Goal: Task Accomplishment & Management: Complete application form

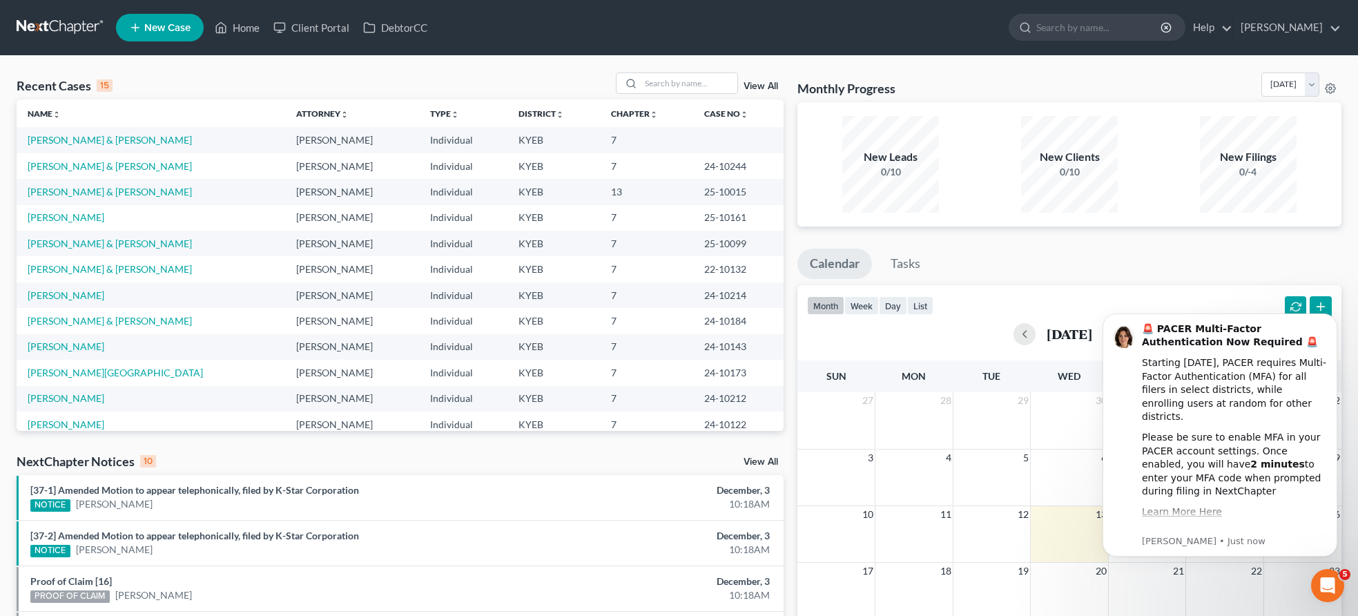
click at [166, 28] on span "New Case" at bounding box center [167, 28] width 46 height 10
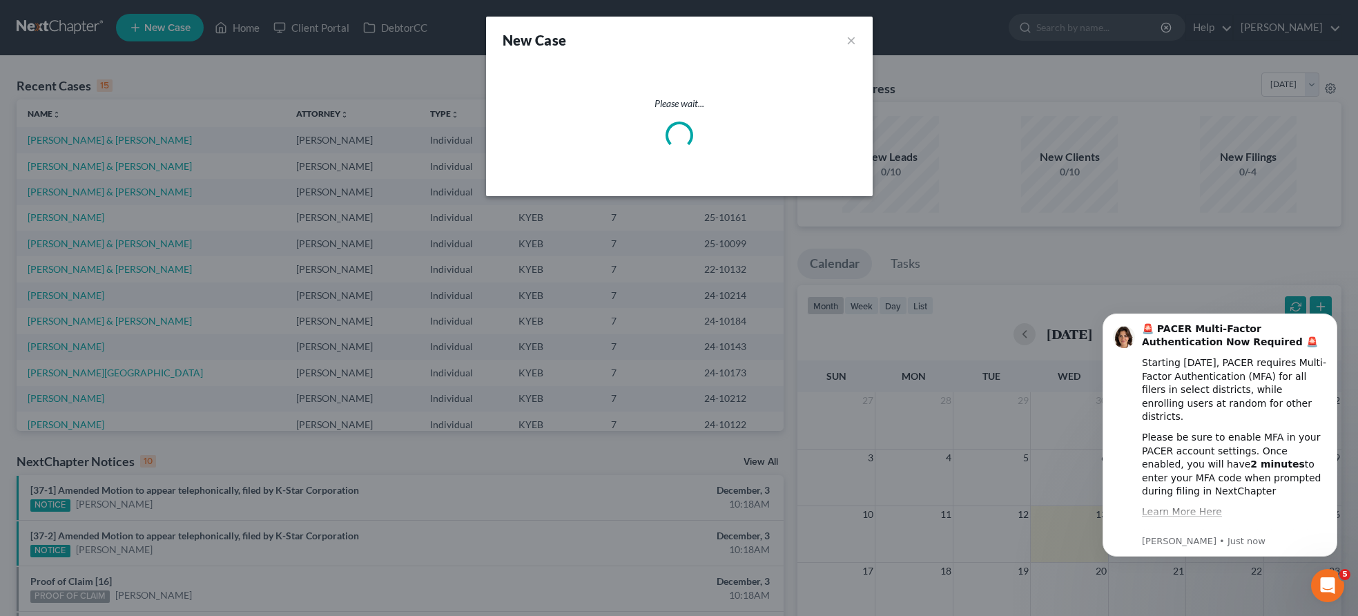
select select "32"
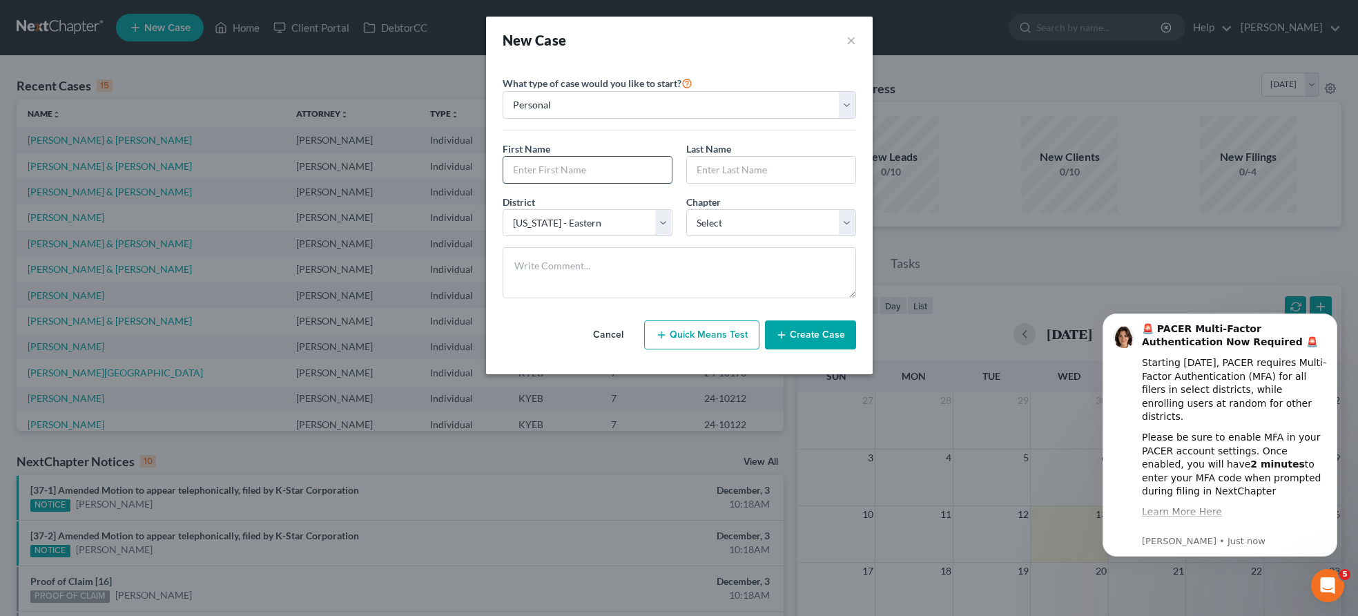
click at [558, 162] on input "text" at bounding box center [587, 170] width 168 height 26
type input "[PERSON_NAME]"
click at [728, 171] on input "text" at bounding box center [771, 170] width 168 height 26
type input "Jordan"
click at [844, 225] on select "Select 7 11 12 13" at bounding box center [771, 223] width 170 height 28
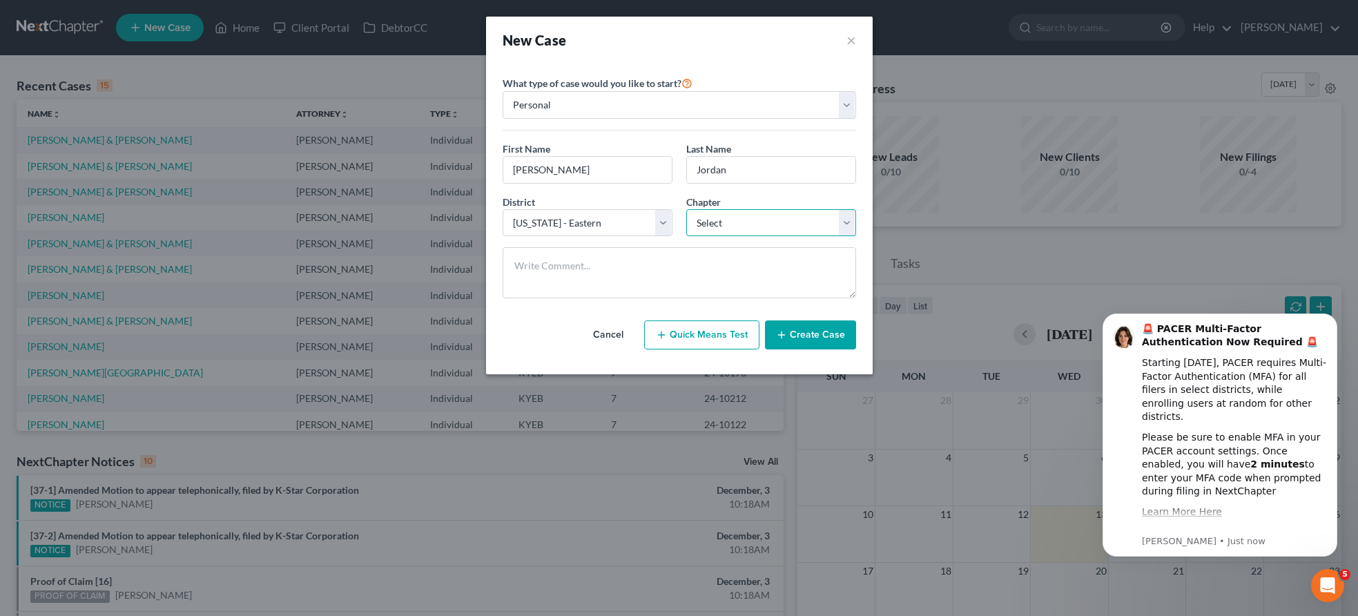
select select "0"
click at [686, 209] on select "Select 7 11 12 13" at bounding box center [771, 223] width 170 height 28
click at [820, 347] on button "Create Case" at bounding box center [810, 334] width 91 height 29
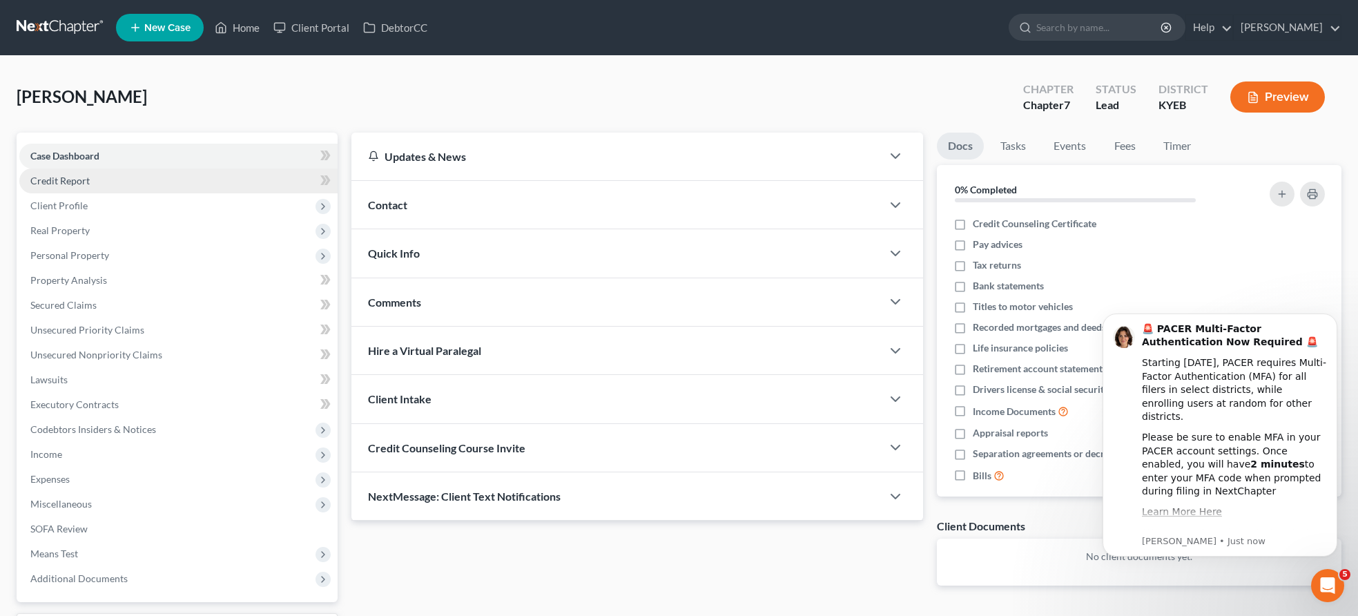
click at [79, 180] on span "Credit Report" at bounding box center [59, 181] width 59 height 12
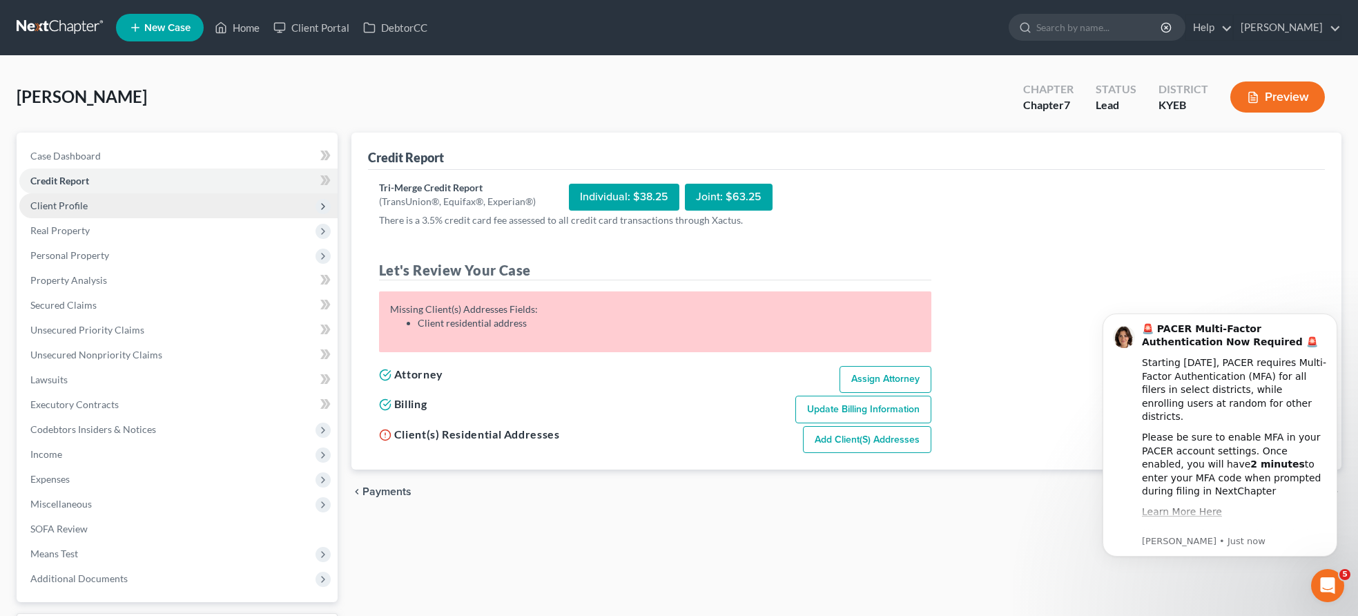
click at [79, 201] on span "Client Profile" at bounding box center [58, 205] width 57 height 12
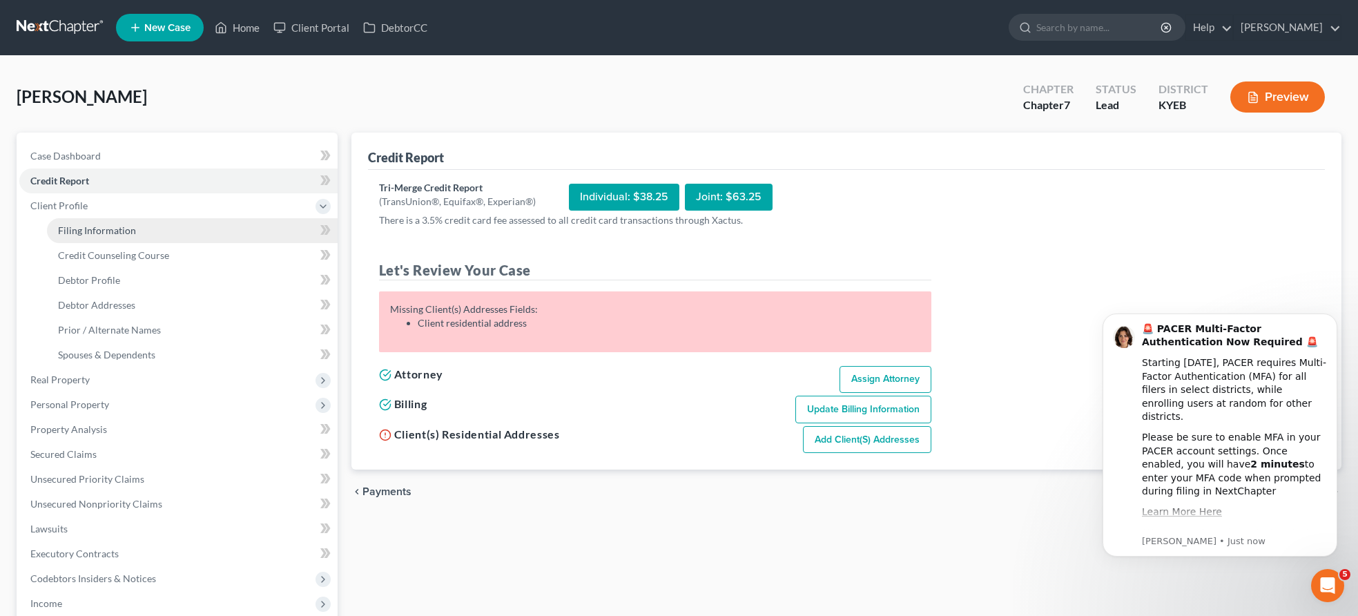
click at [81, 229] on span "Filing Information" at bounding box center [97, 230] width 78 height 12
select select "1"
select select "0"
select select "32"
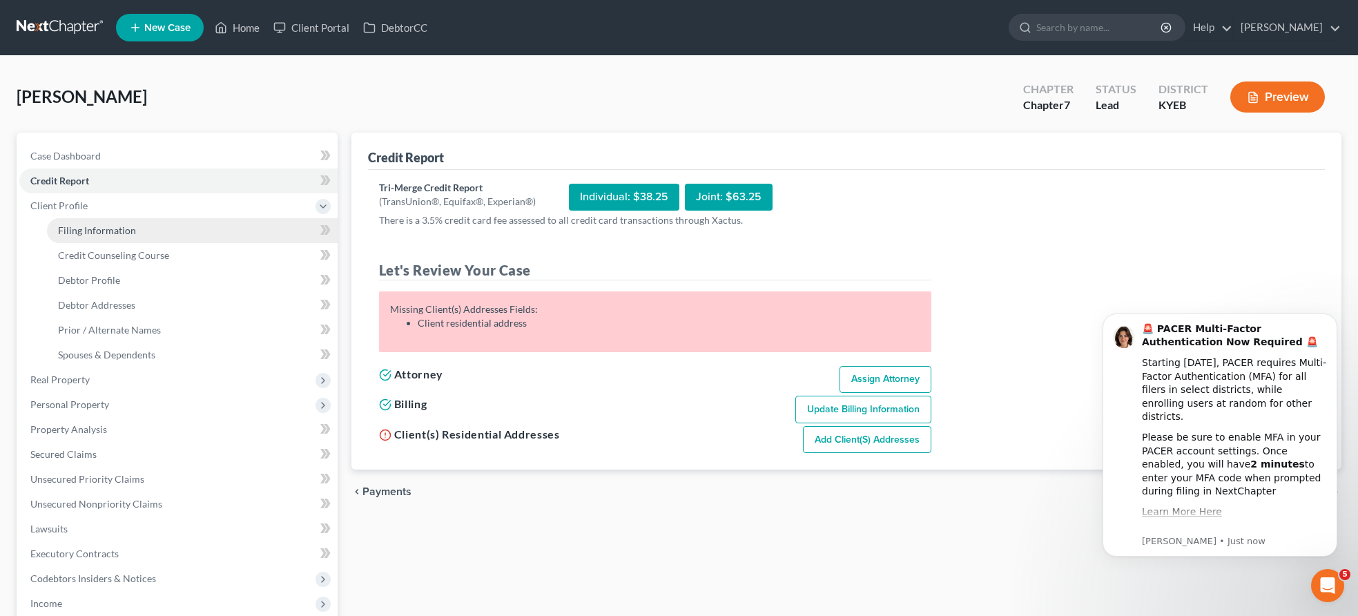
select select "18"
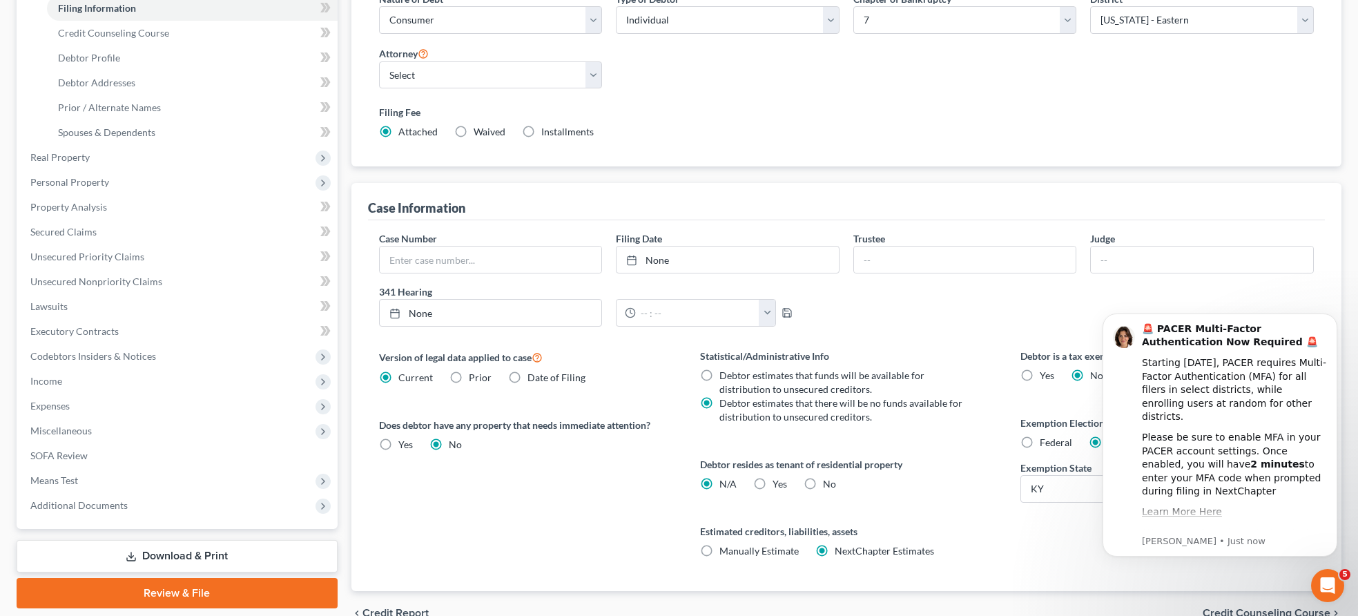
scroll to position [293, 0]
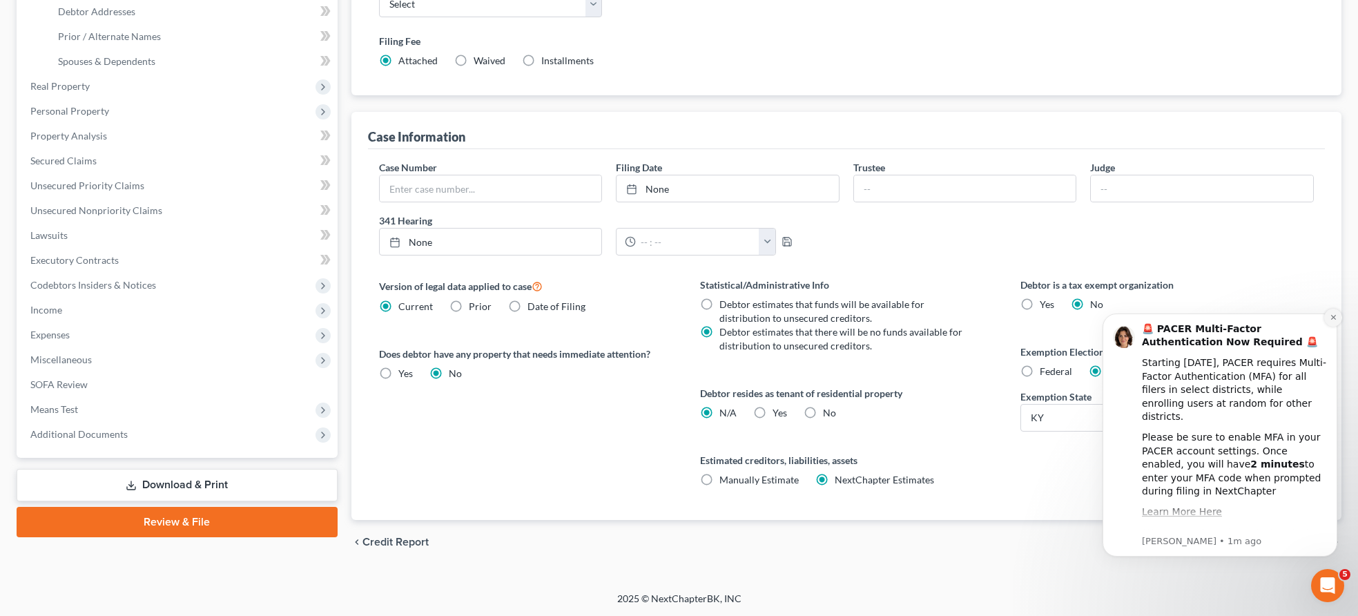
click at [1332, 315] on icon "Dismiss notification" at bounding box center [1332, 317] width 5 height 5
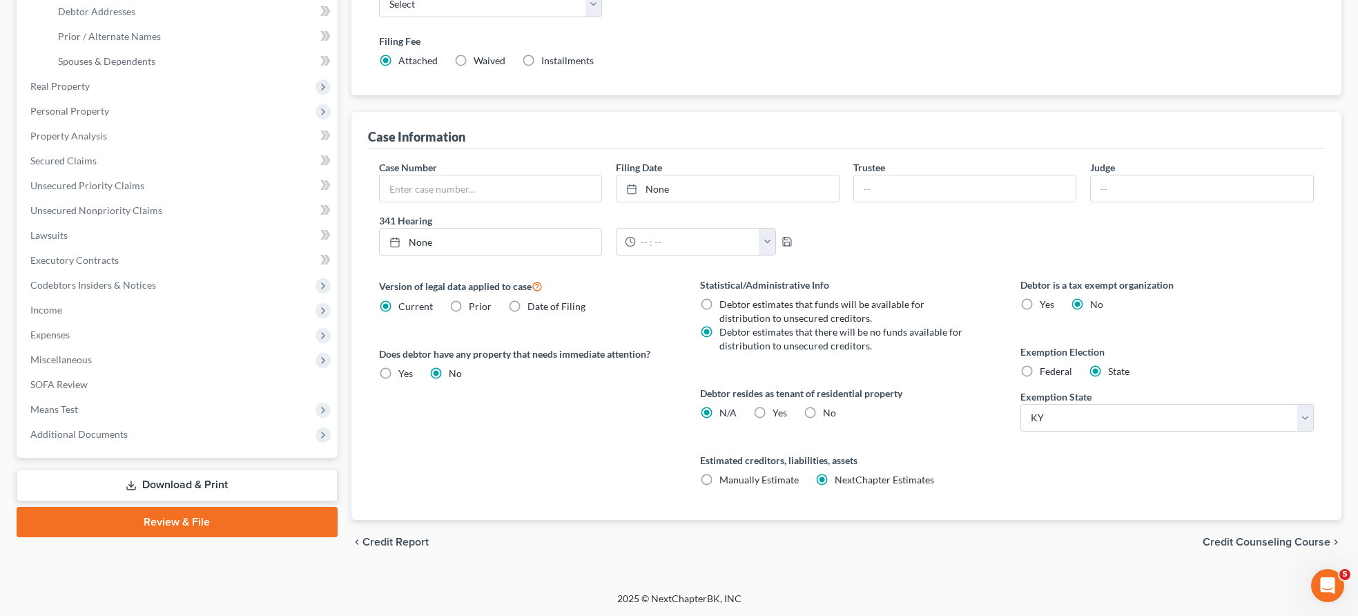
click at [1040, 369] on label "Federal" at bounding box center [1056, 371] width 32 height 14
click at [1045, 369] on input "Federal" at bounding box center [1049, 368] width 9 height 9
radio input "true"
radio input "false"
click at [1274, 543] on span "Credit Counseling Course" at bounding box center [1267, 541] width 128 height 11
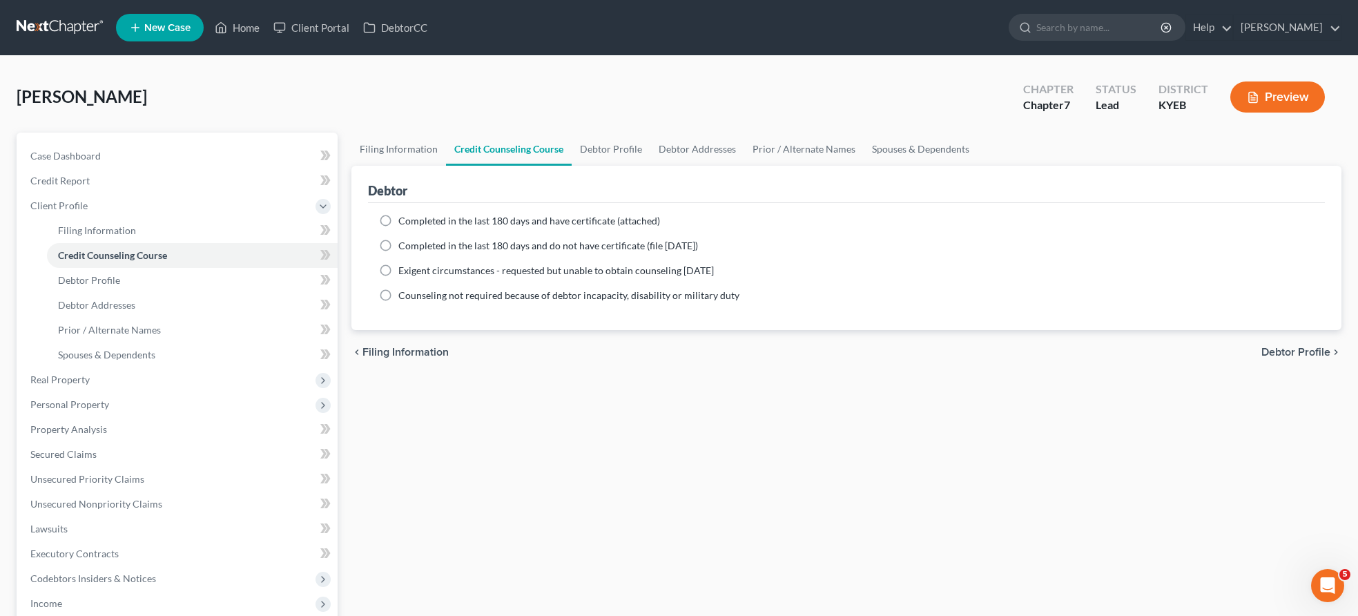
click at [1312, 351] on span "Debtor Profile" at bounding box center [1295, 352] width 69 height 11
select select "0"
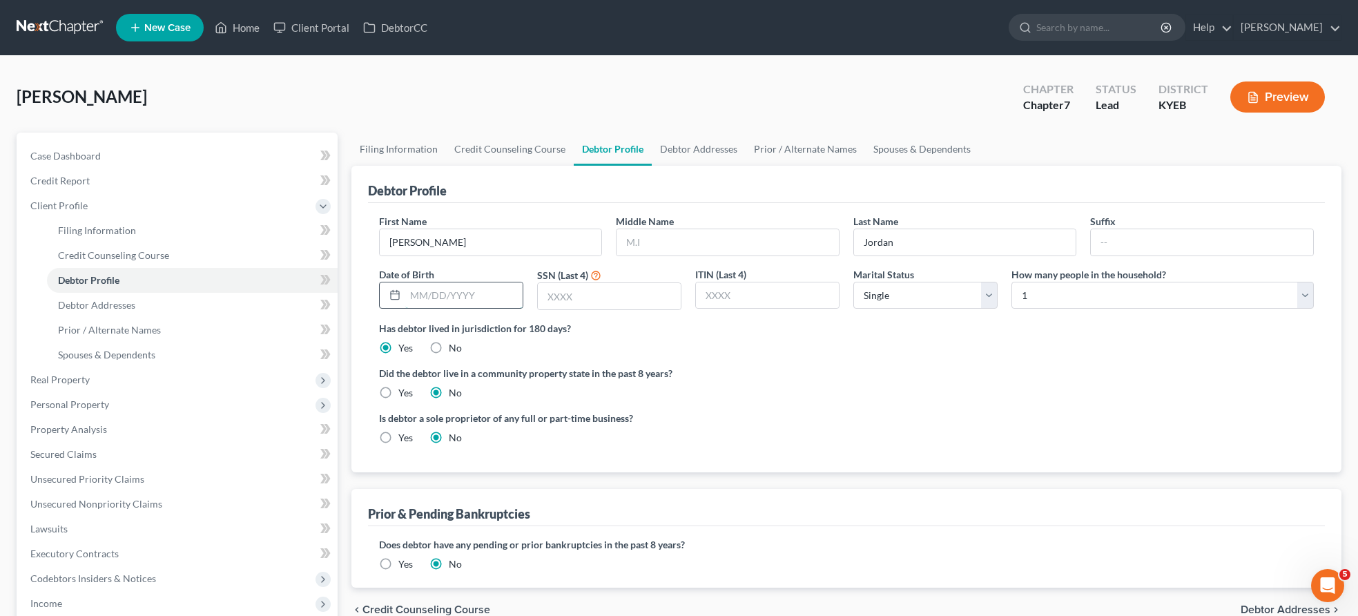
click at [489, 293] on input "text" at bounding box center [463, 295] width 117 height 26
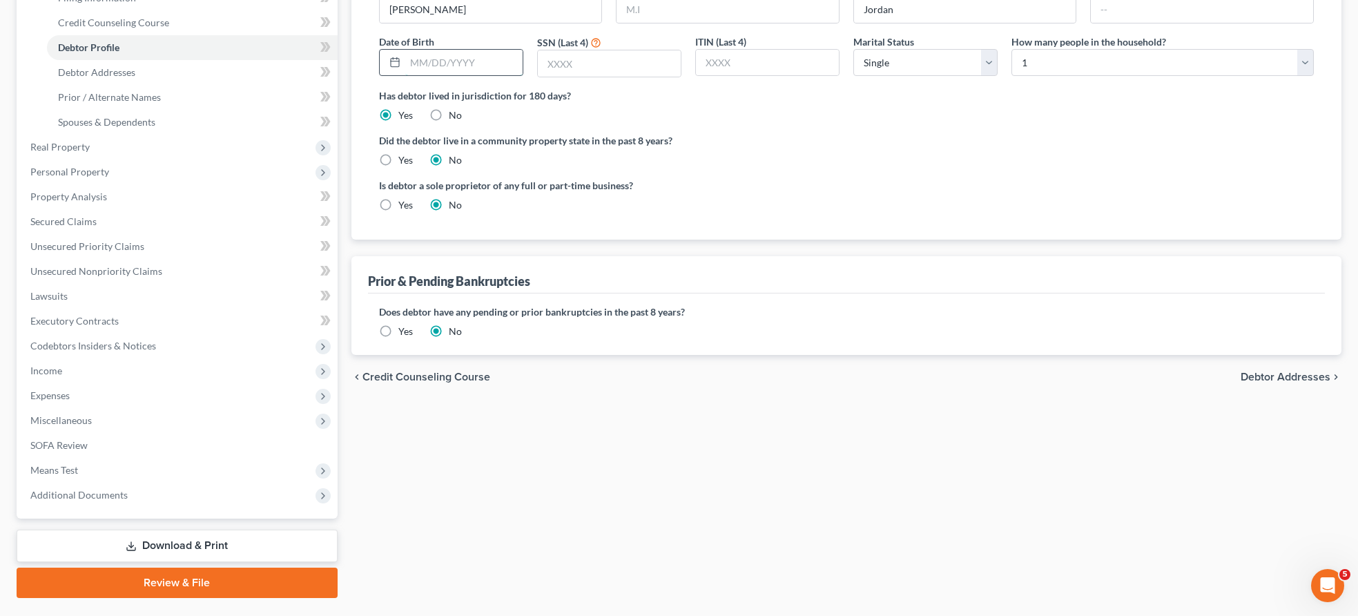
scroll to position [266, 0]
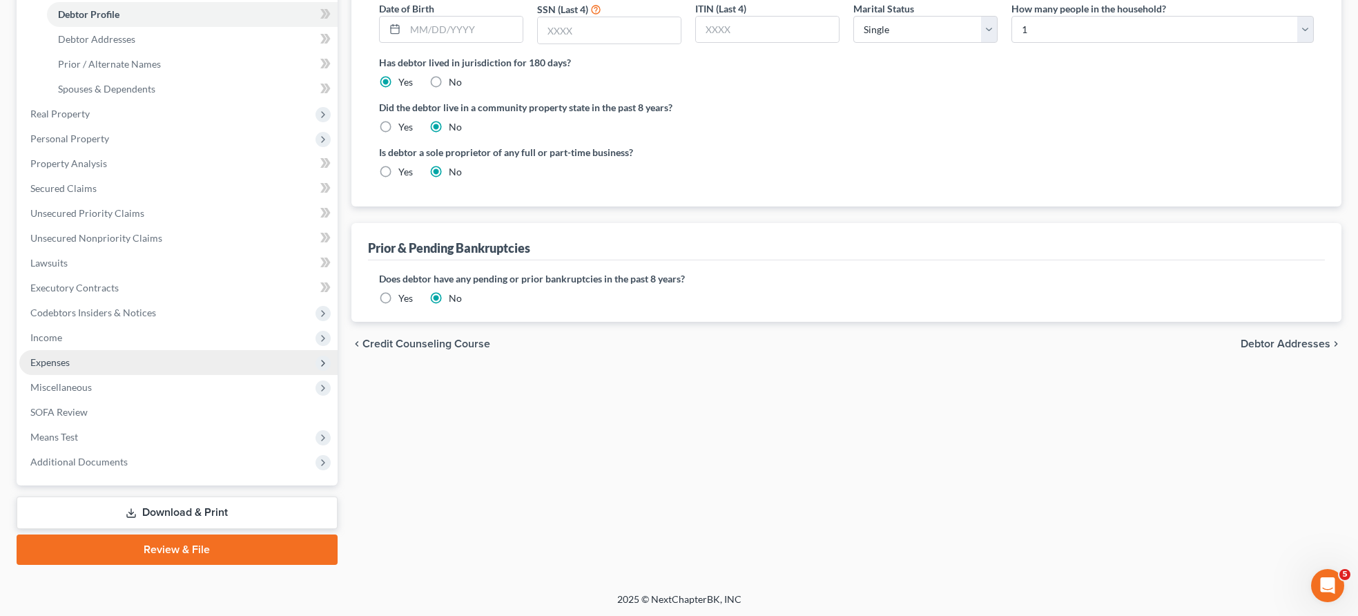
click at [65, 362] on span "Expenses" at bounding box center [49, 362] width 39 height 12
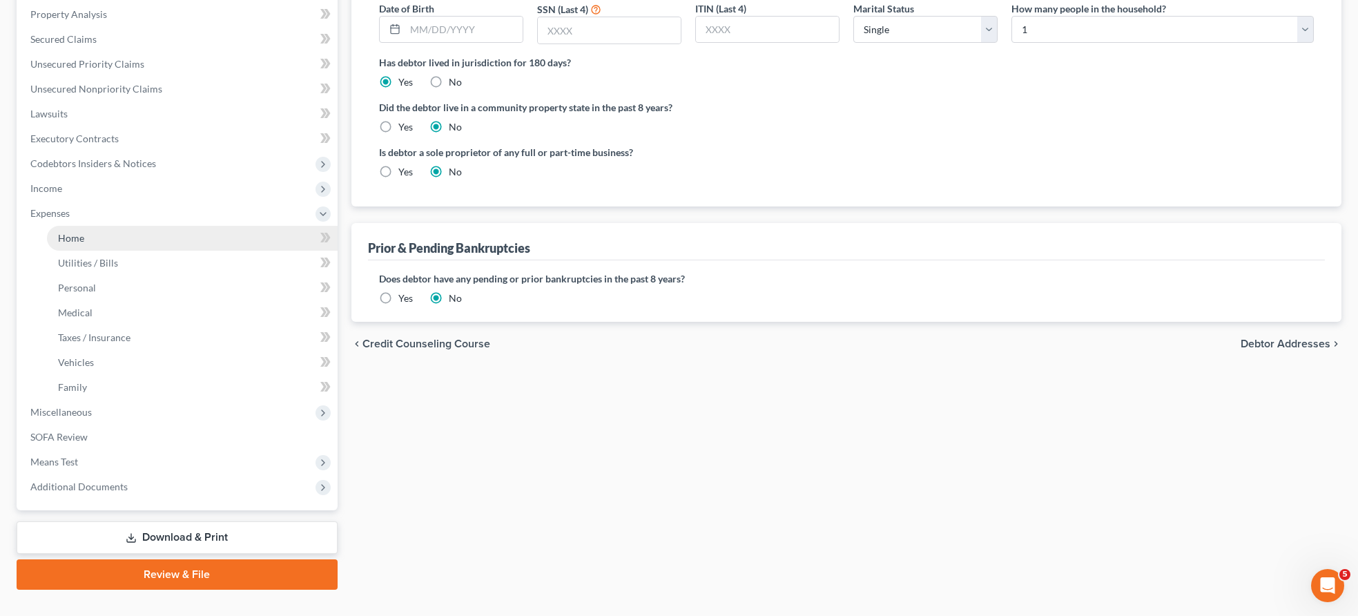
click at [77, 233] on span "Home" at bounding box center [71, 238] width 26 height 12
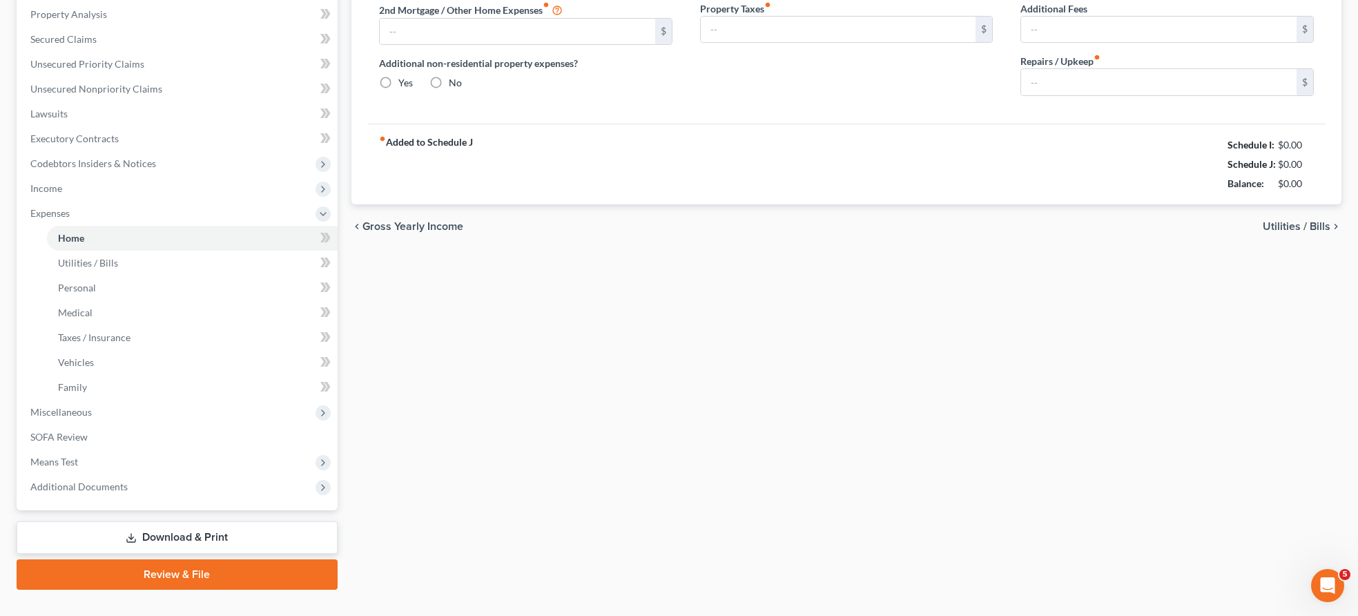
type input "0.00"
radio input "true"
type input "0.00"
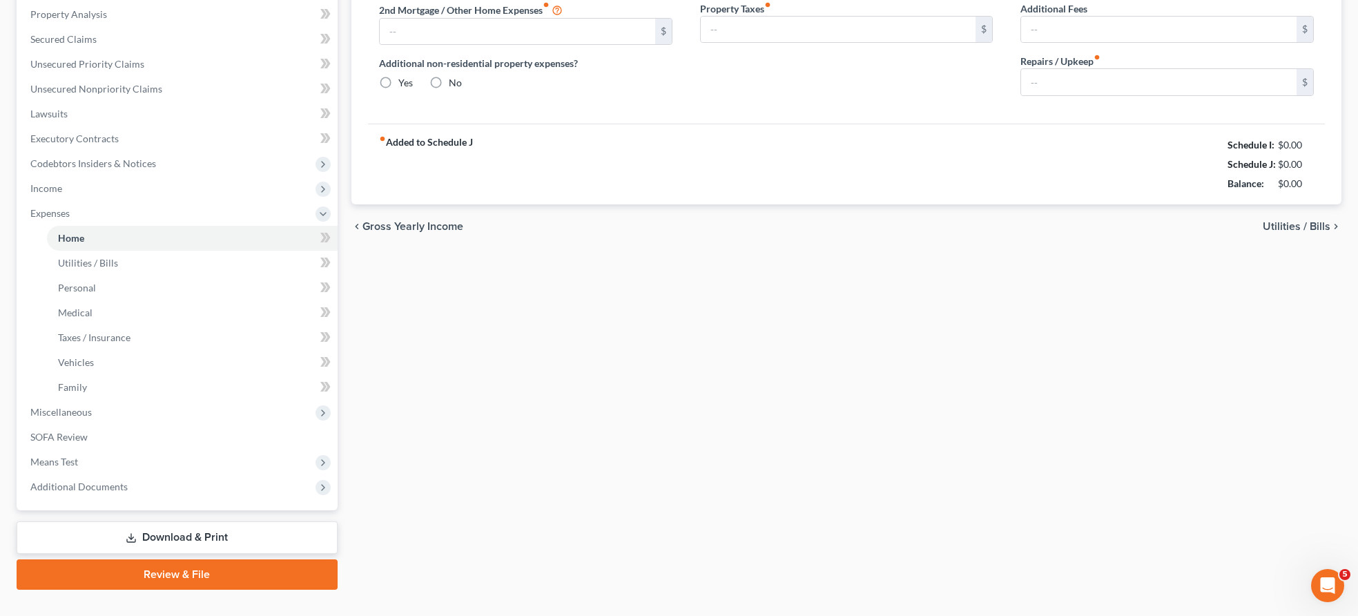
type input "0.00"
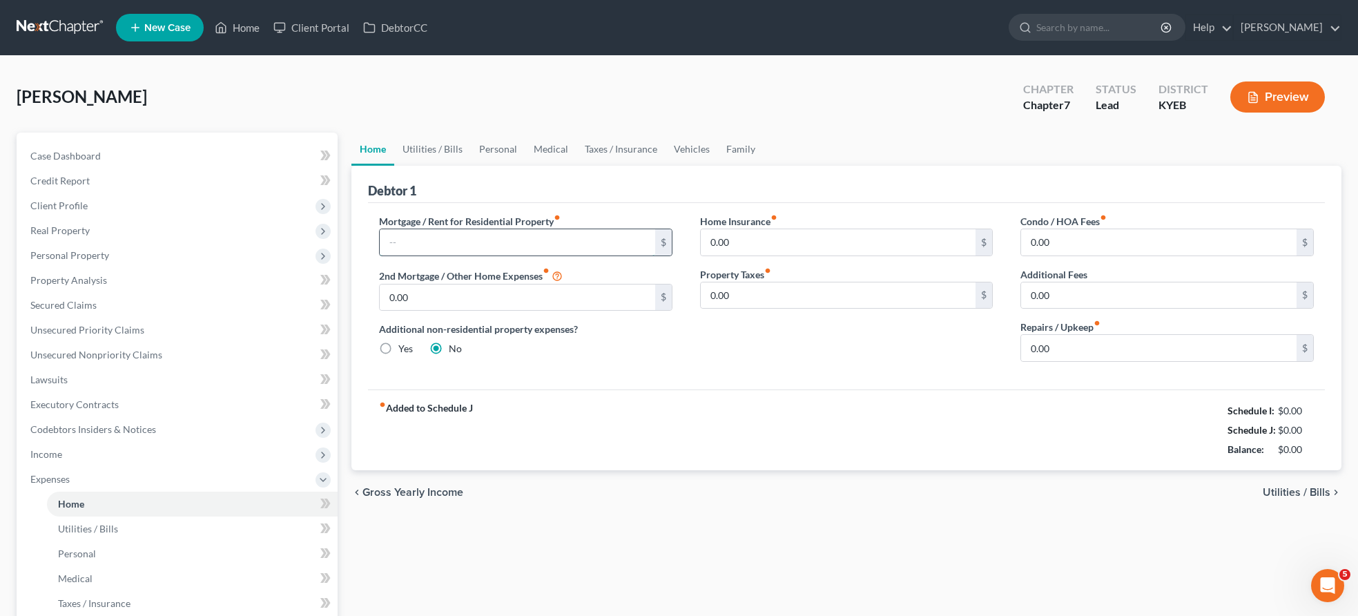
click at [453, 249] on input "text" at bounding box center [517, 242] width 275 height 26
click at [445, 238] on input "text" at bounding box center [517, 242] width 275 height 26
type input "1,841.90"
click at [1080, 349] on input "0.00" at bounding box center [1158, 348] width 275 height 26
type input "50.00"
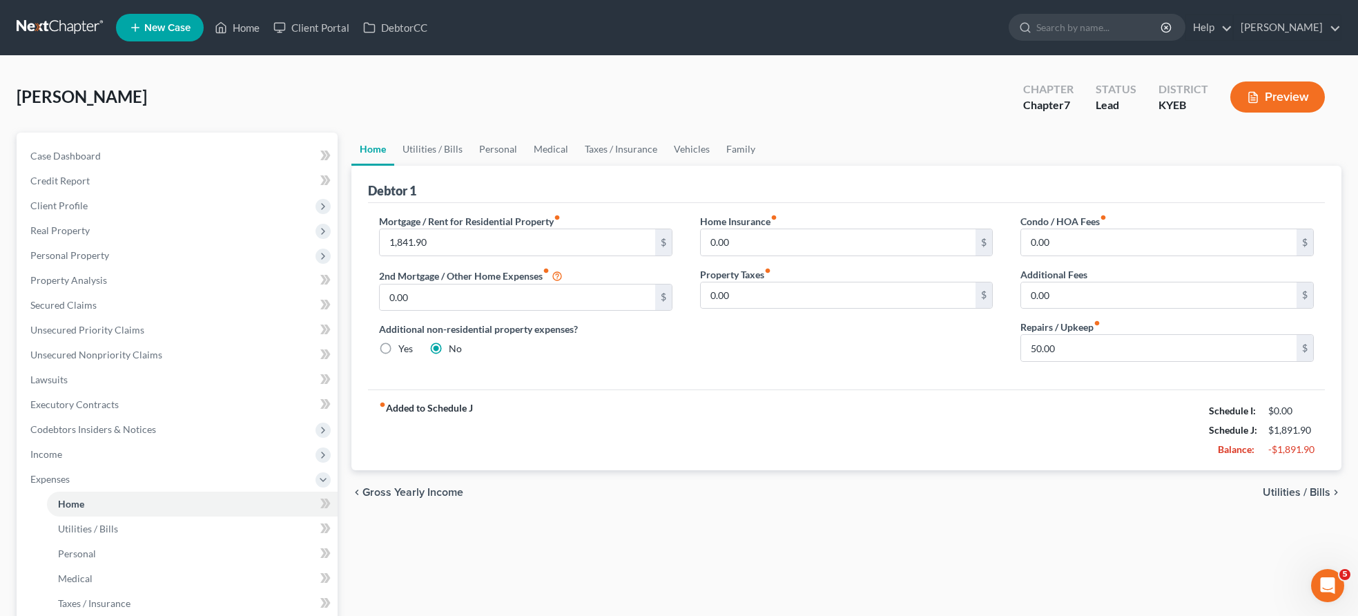
click at [1320, 491] on span "Utilities / Bills" at bounding box center [1297, 492] width 68 height 11
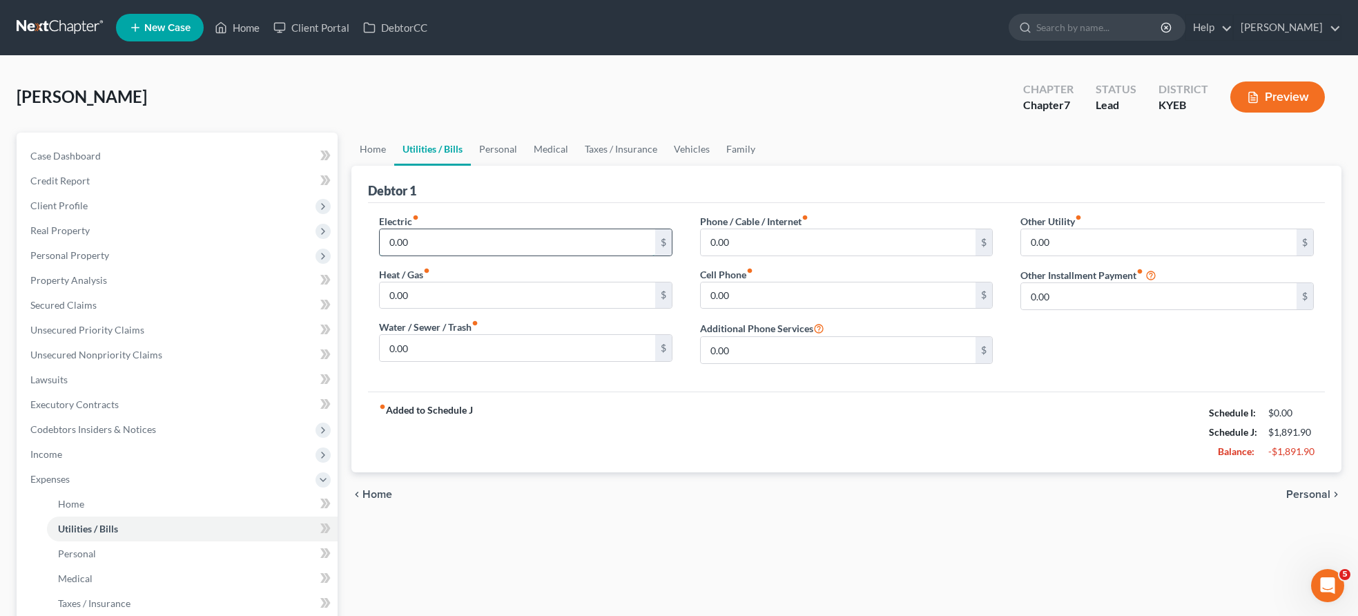
click at [474, 250] on input "0.00" at bounding box center [517, 242] width 275 height 26
type input "300.00"
click at [439, 353] on input "0.00" at bounding box center [517, 348] width 275 height 26
type input "80.00"
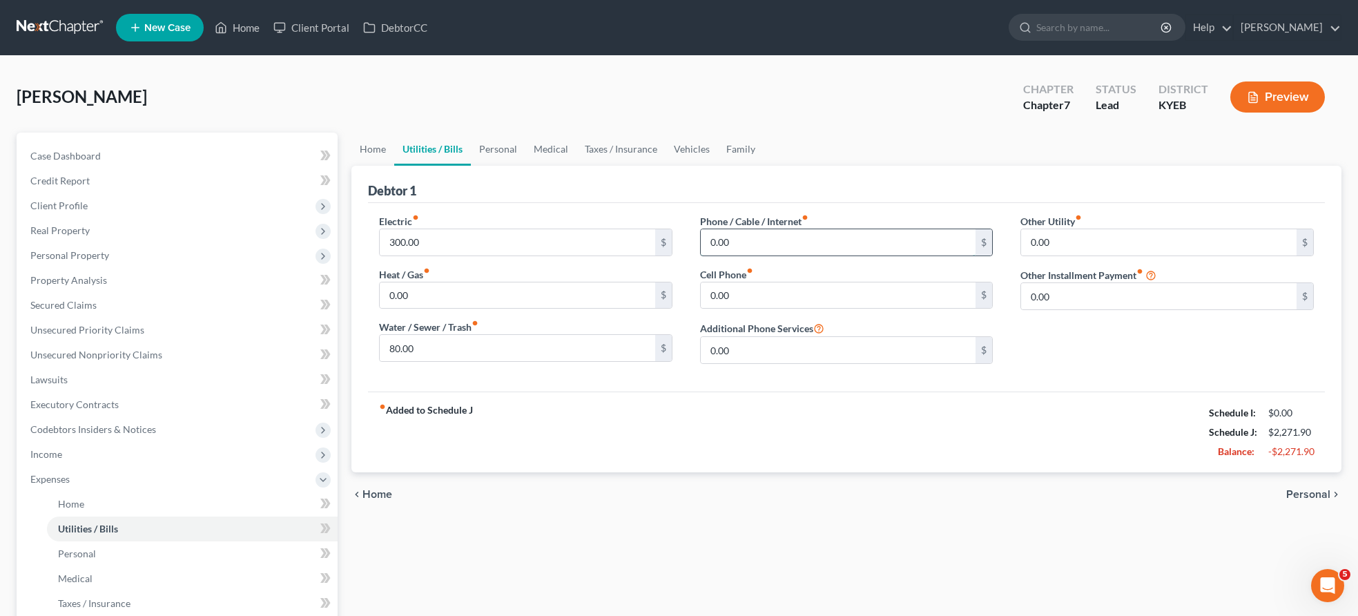
click at [748, 241] on input "0.00" at bounding box center [838, 242] width 275 height 26
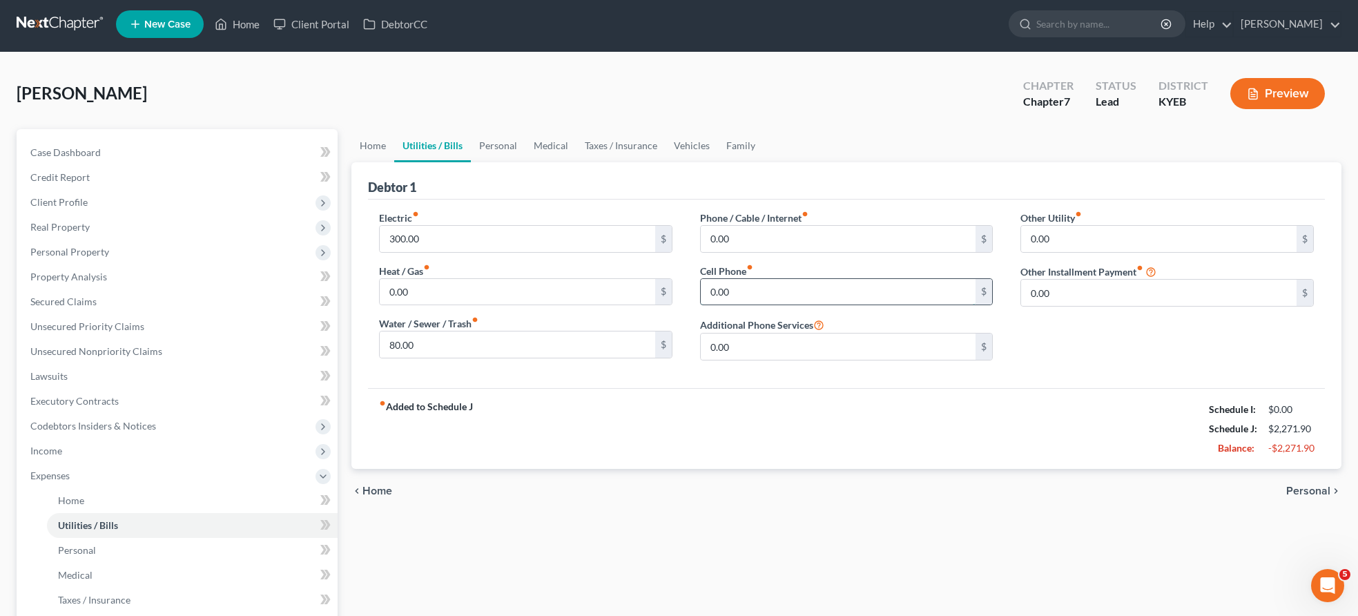
click at [757, 298] on input "0.00" at bounding box center [838, 292] width 275 height 26
type input "217.00"
click at [758, 242] on input "0.00" at bounding box center [838, 239] width 275 height 26
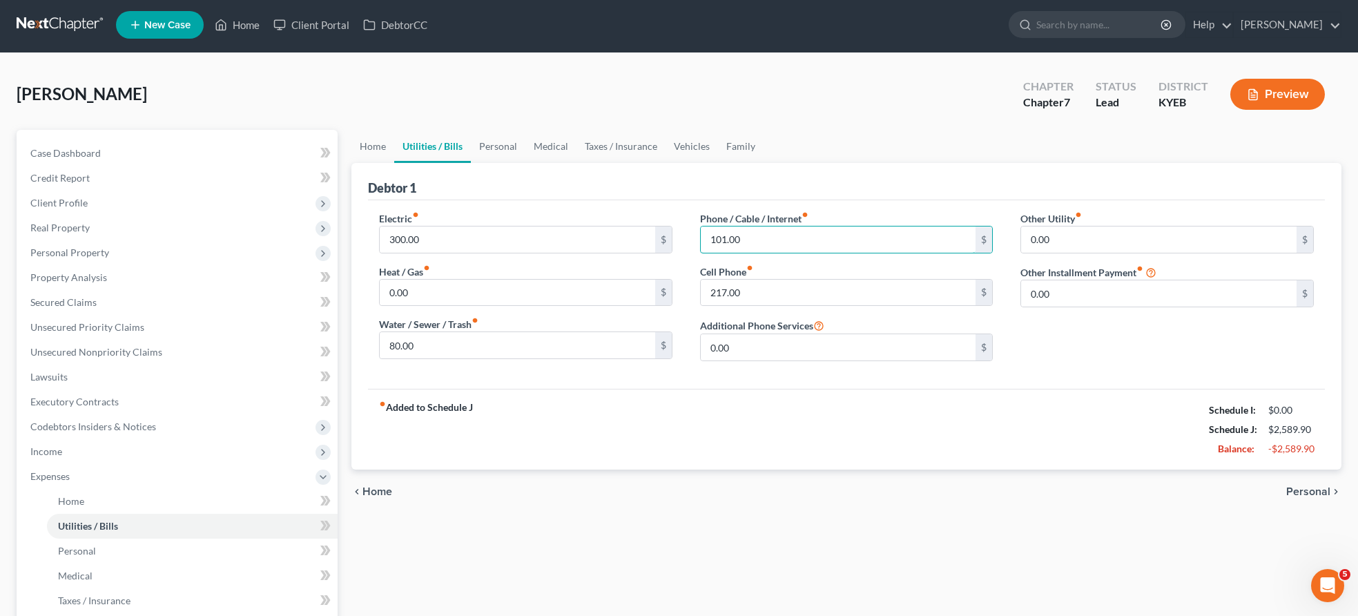
type input "101.00"
click at [1317, 488] on span "Personal" at bounding box center [1308, 491] width 44 height 11
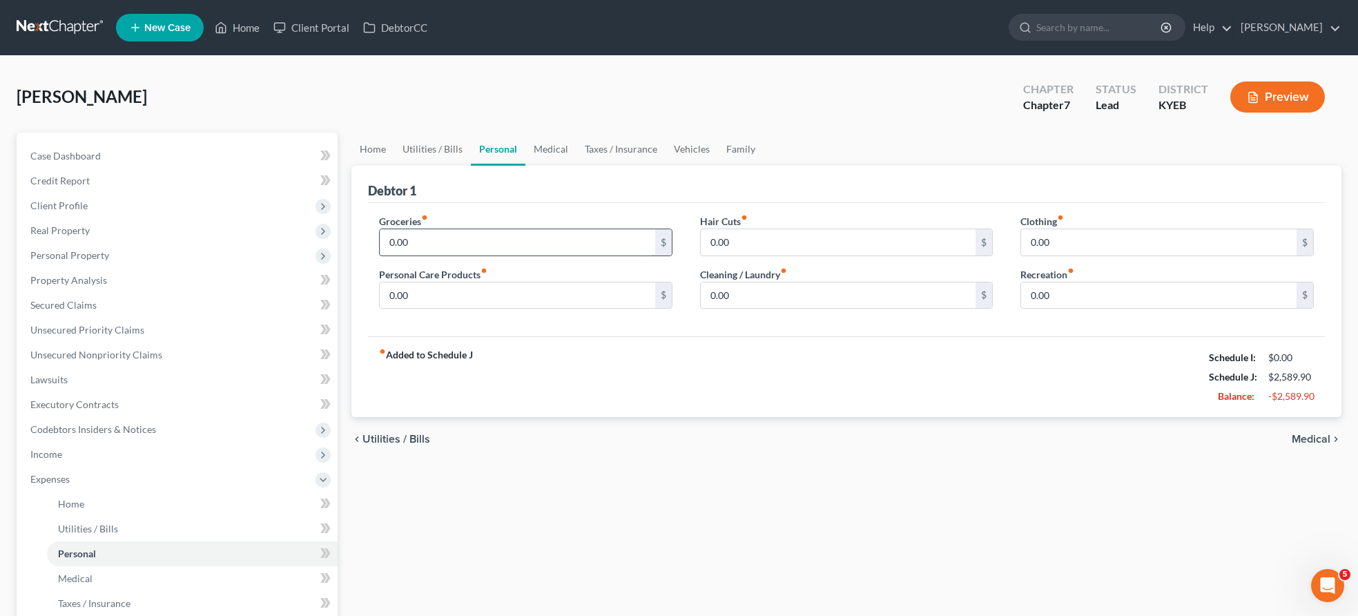
click at [452, 242] on input "0.00" at bounding box center [517, 242] width 275 height 26
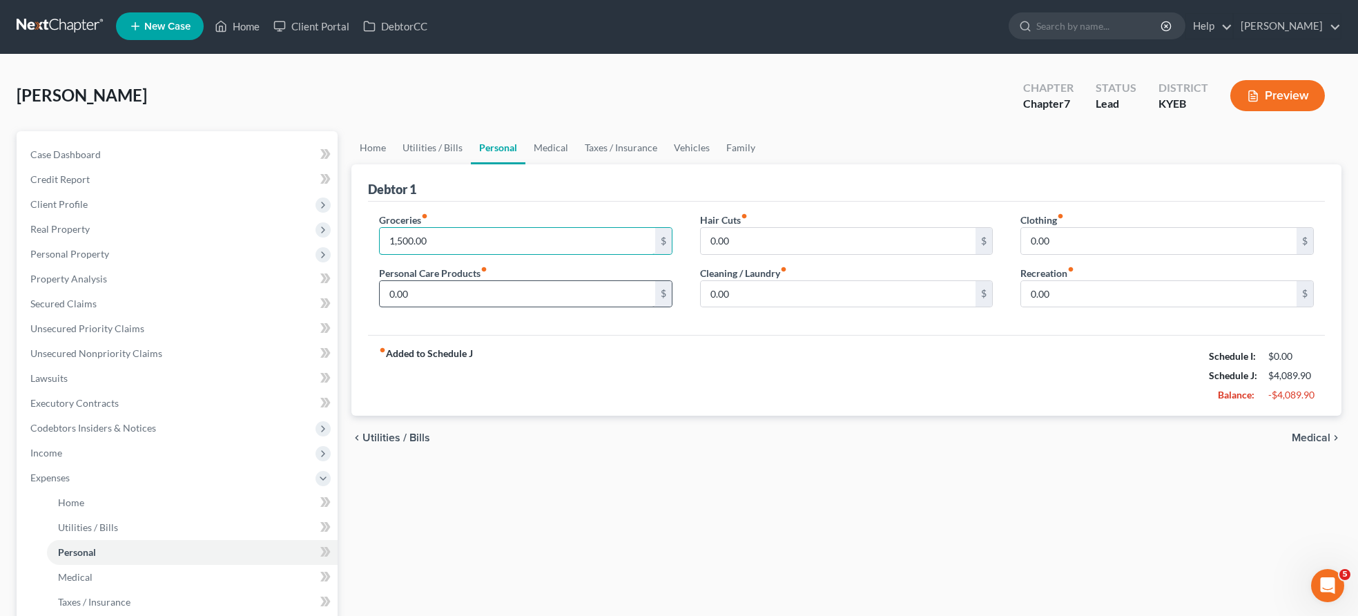
type input "1,500.00"
click at [435, 292] on input "0.00" at bounding box center [517, 294] width 275 height 26
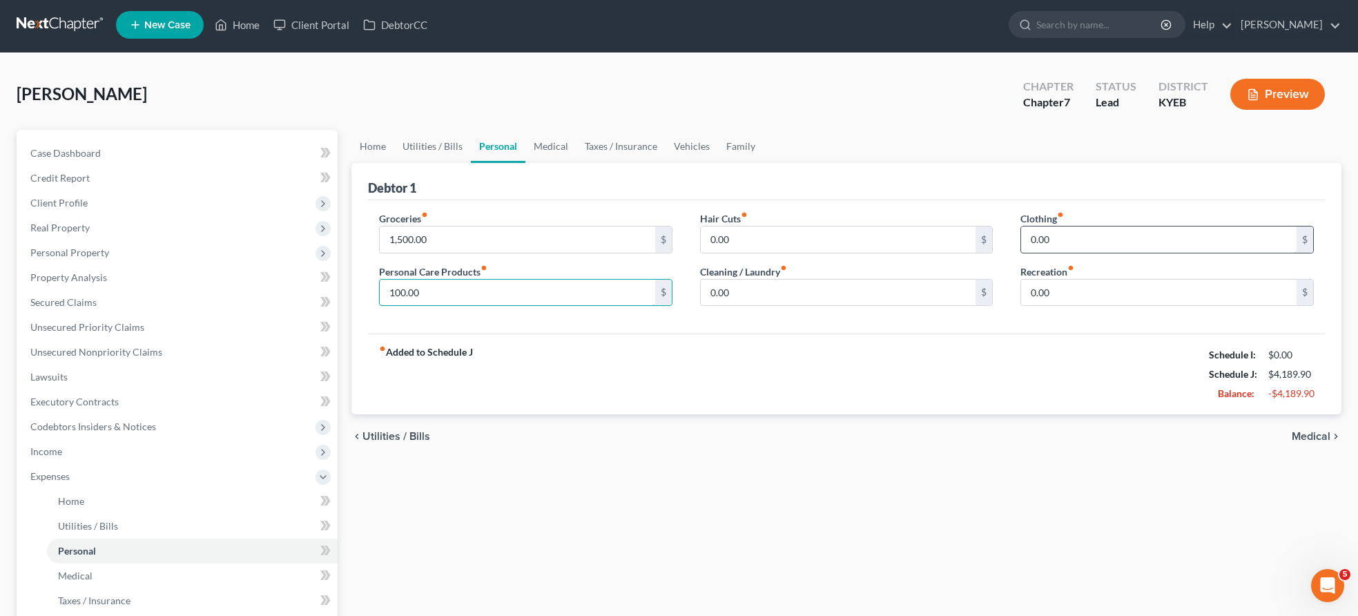
type input "100.00"
click at [1062, 239] on input "0.00" at bounding box center [1158, 239] width 275 height 26
type input "50.00"
click at [447, 294] on input "100.00" at bounding box center [517, 293] width 275 height 26
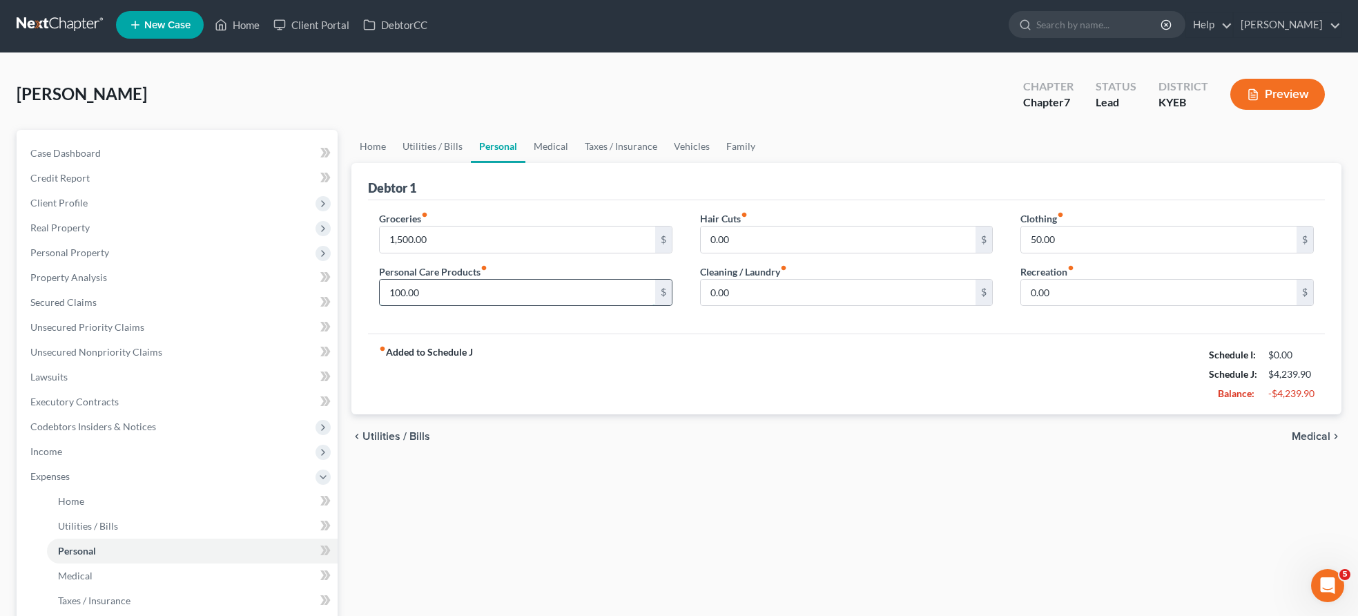
click at [447, 294] on input "100.00" at bounding box center [517, 293] width 275 height 26
type input "40.00"
click at [1029, 237] on input "50.00" at bounding box center [1158, 239] width 275 height 26
type input "150.00"
click at [1056, 293] on input "0.00" at bounding box center [1158, 293] width 275 height 26
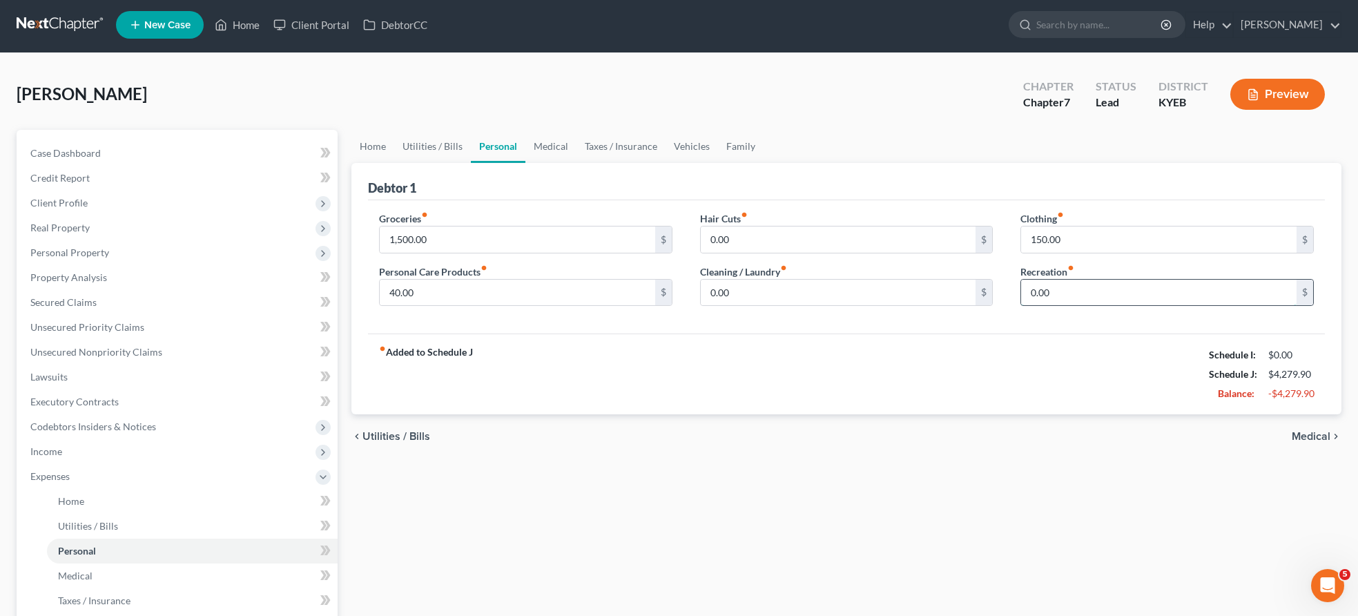
click at [1056, 293] on input "0.00" at bounding box center [1158, 293] width 275 height 26
type input "200.00"
click at [748, 290] on input "0.00" at bounding box center [838, 293] width 275 height 26
type input "80.00"
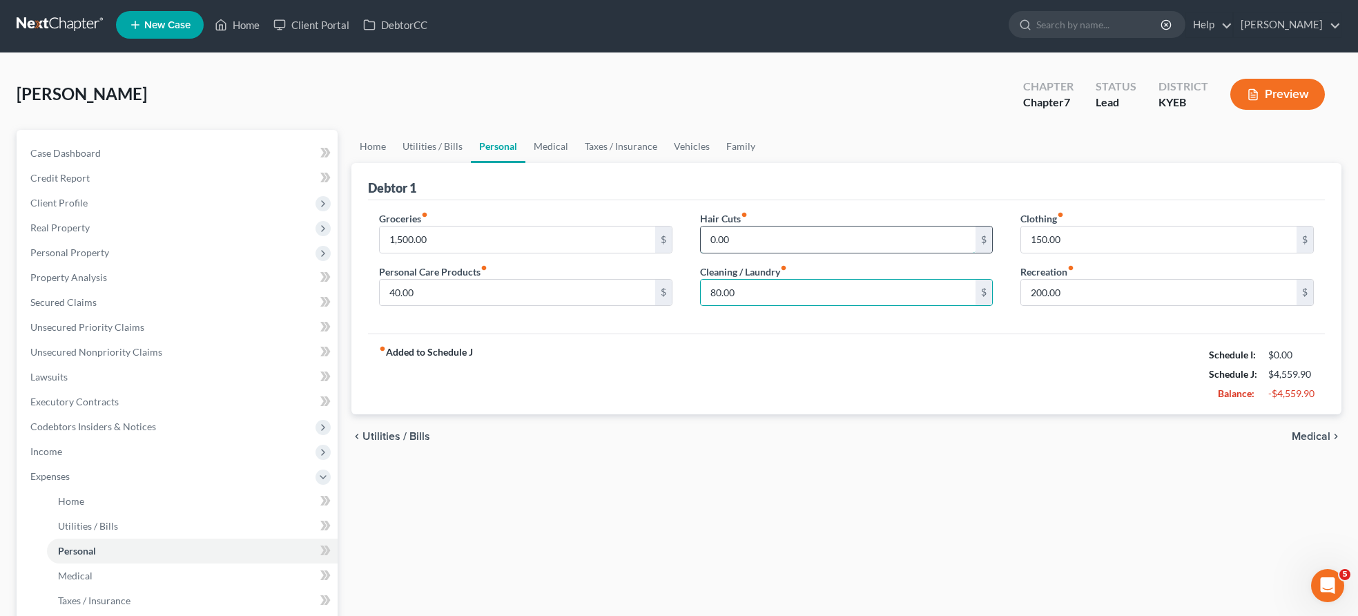
click at [737, 233] on input "0.00" at bounding box center [838, 239] width 275 height 26
type input "70.00"
click at [1312, 431] on span "Medical" at bounding box center [1311, 436] width 39 height 11
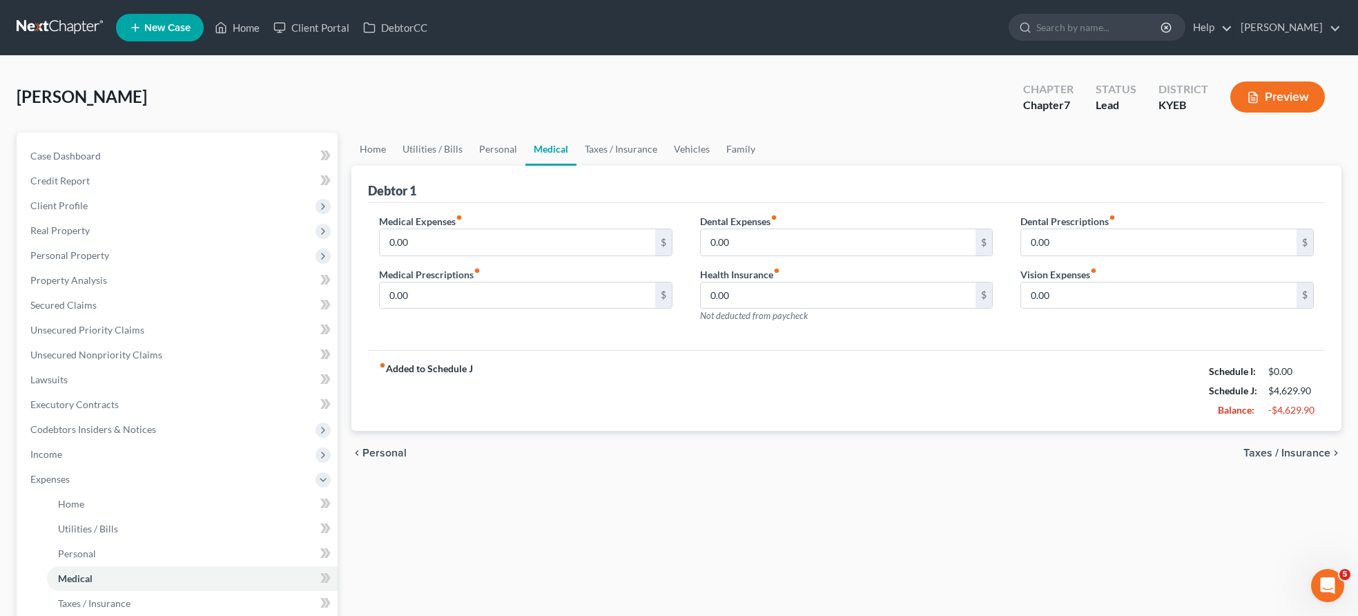
click at [1314, 451] on span "Taxes / Insurance" at bounding box center [1286, 452] width 87 height 11
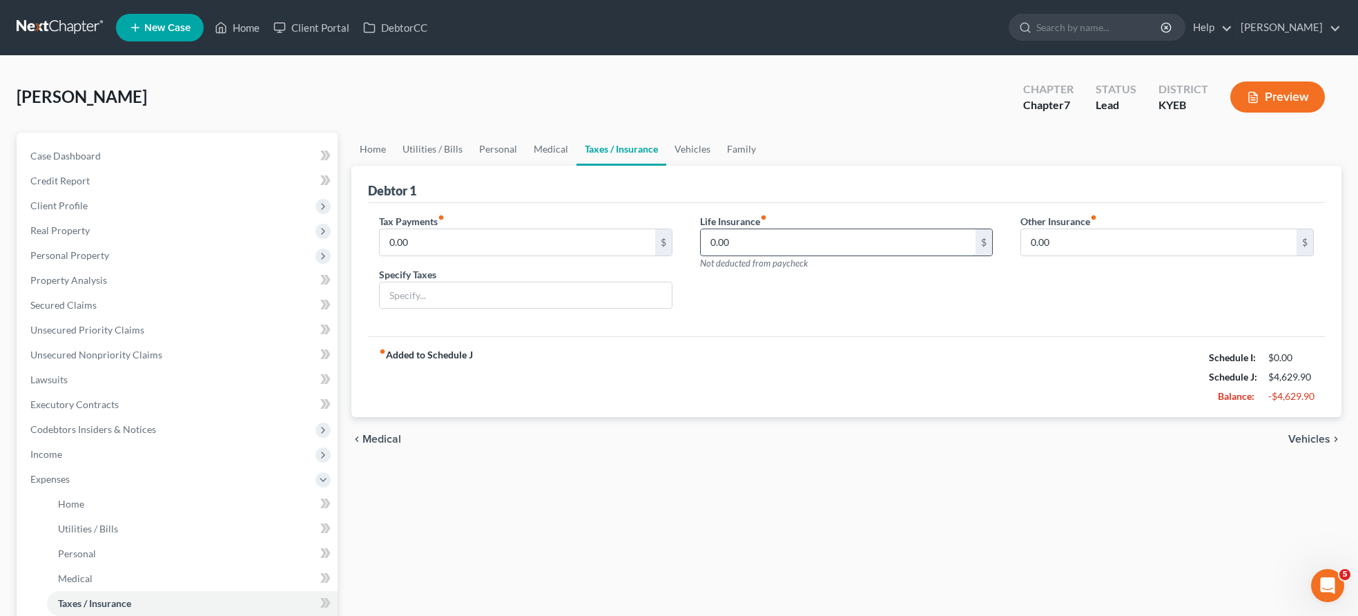
click at [757, 244] on input "0.00" at bounding box center [838, 242] width 275 height 26
type input "94.00"
click at [1318, 436] on span "Vehicles" at bounding box center [1309, 439] width 42 height 11
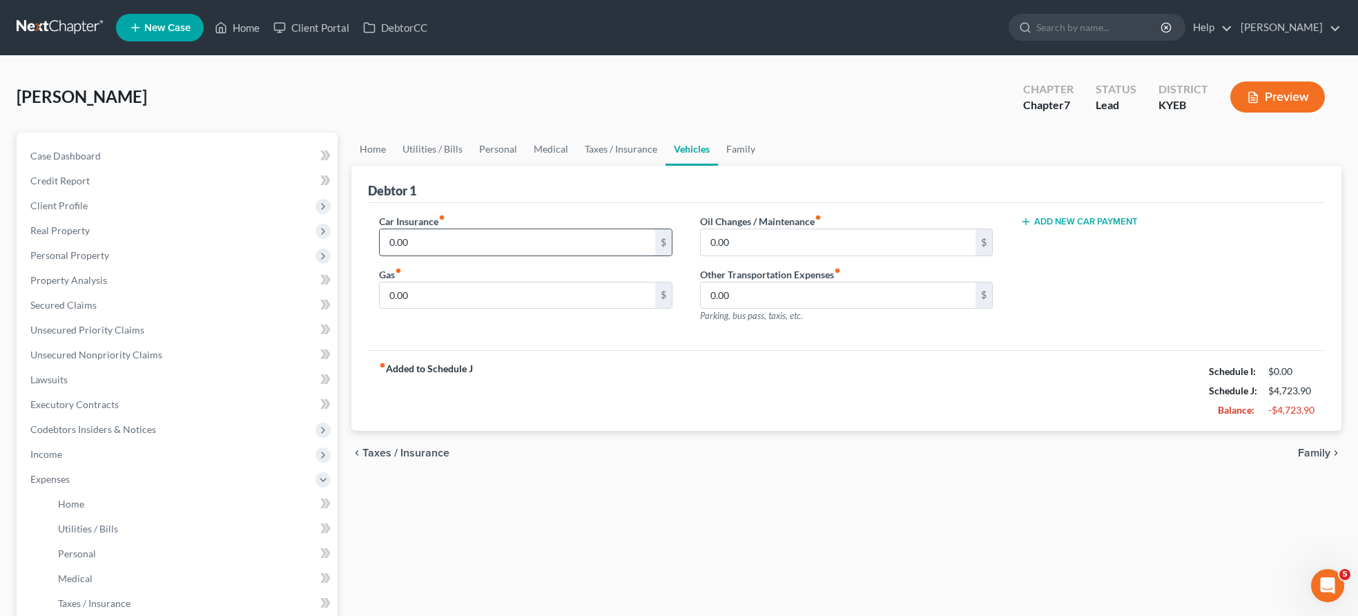
click at [484, 244] on input "0.00" at bounding box center [517, 242] width 275 height 26
type input "210.41"
click at [449, 297] on input "0.00" at bounding box center [517, 295] width 275 height 26
type input "250.00"
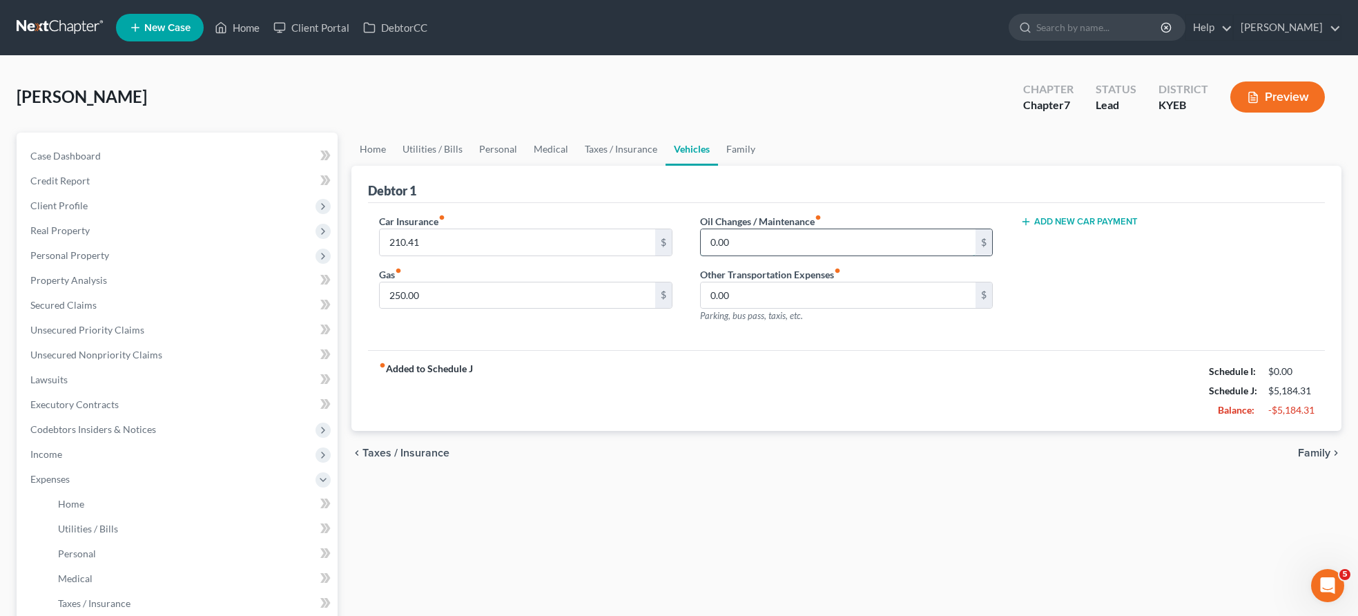
click at [731, 237] on input "0.00" at bounding box center [838, 242] width 275 height 26
type input "50.00"
click at [752, 299] on input "0.00" at bounding box center [838, 295] width 275 height 26
click at [1316, 452] on span "Family" at bounding box center [1314, 452] width 32 height 11
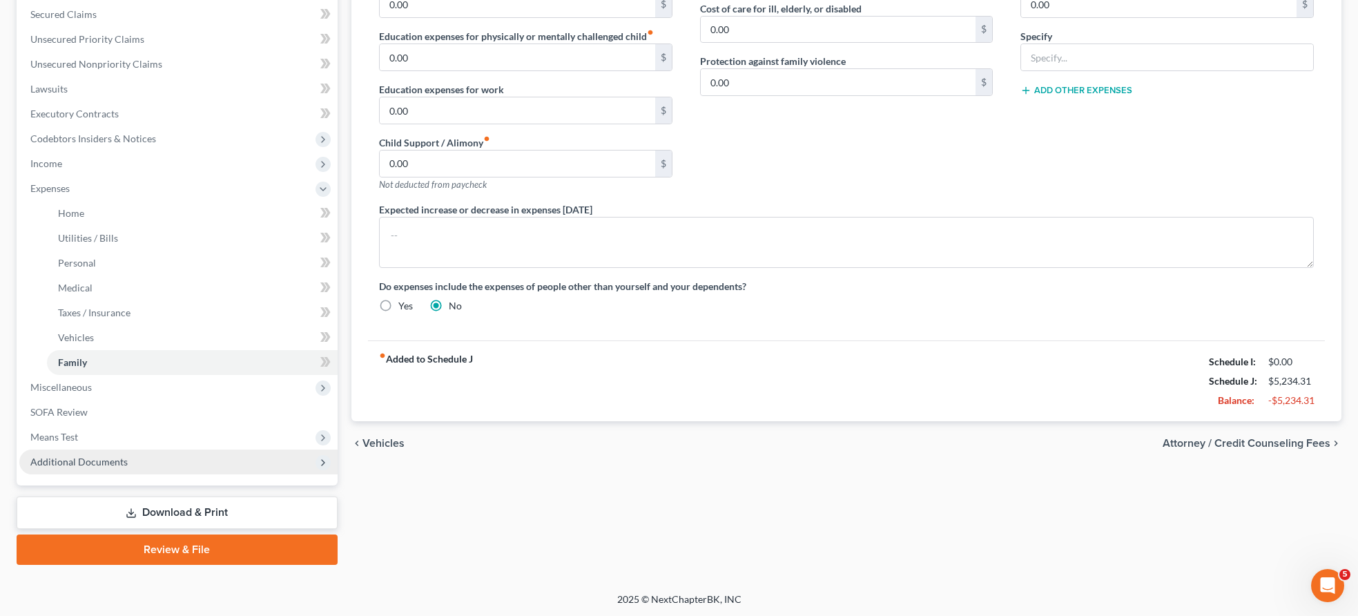
scroll to position [290, 0]
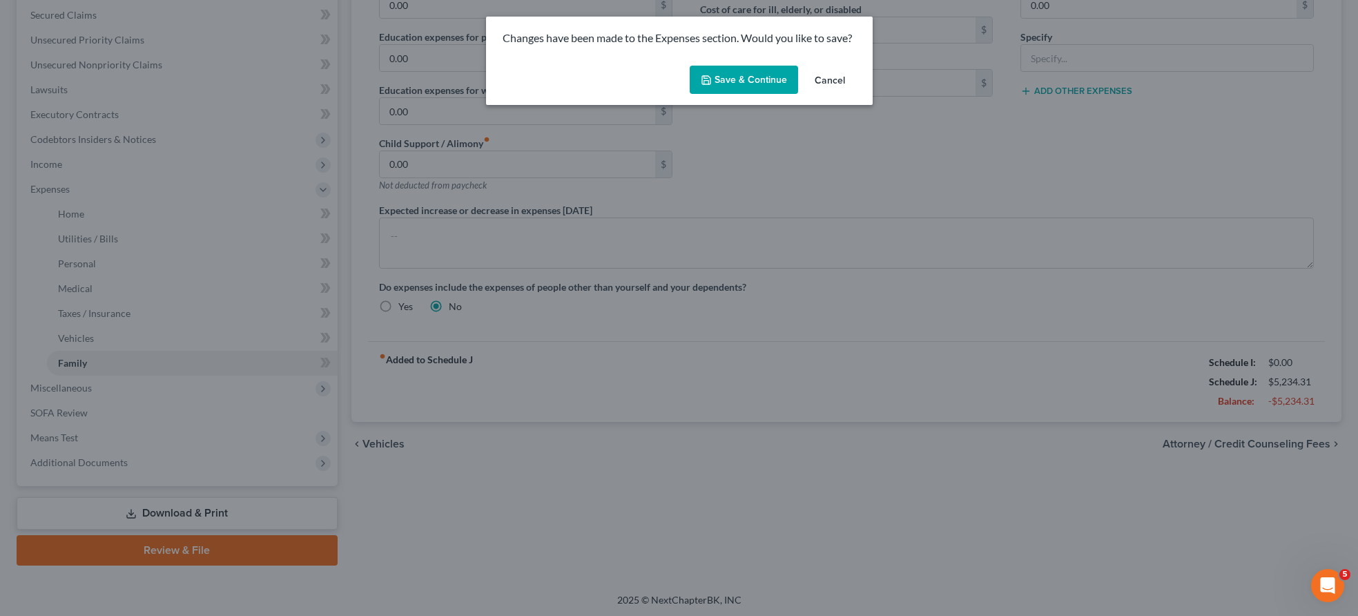
click at [746, 74] on button "Save & Continue" at bounding box center [744, 80] width 108 height 29
